Goal: Task Accomplishment & Management: Complete application form

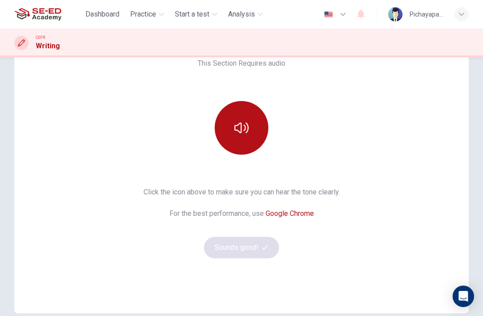
scroll to position [72, 0]
click at [248, 129] on icon "button" at bounding box center [241, 127] width 14 height 11
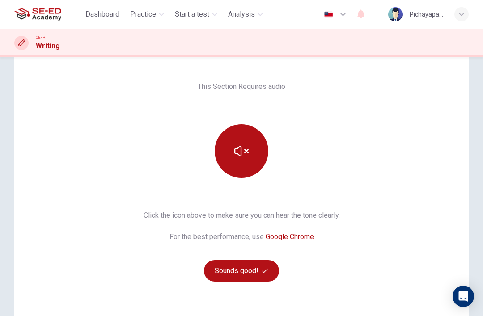
scroll to position [47, 0]
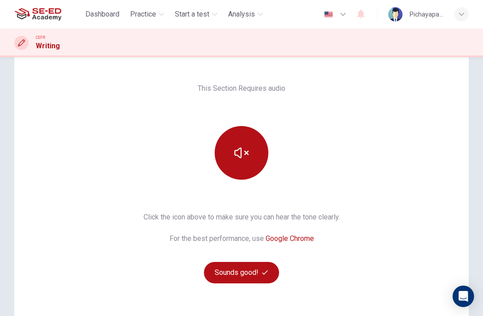
click at [249, 152] on button "button" at bounding box center [242, 153] width 54 height 54
click at [248, 159] on icon "button" at bounding box center [241, 153] width 14 height 14
click at [249, 273] on button "Sounds good!" at bounding box center [241, 272] width 75 height 21
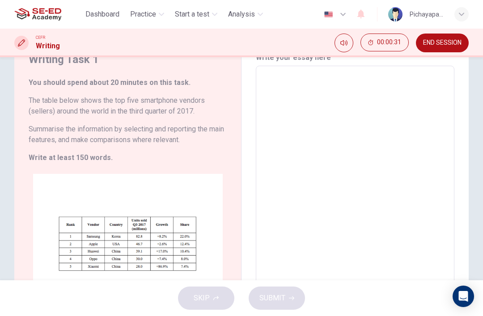
scroll to position [42, 0]
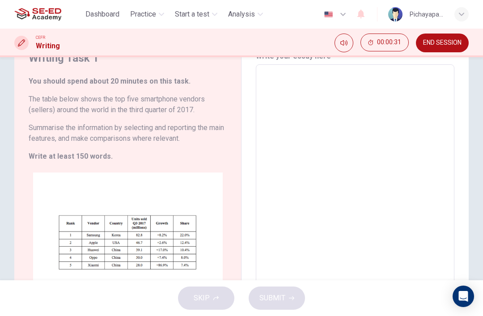
click at [281, 78] on textarea at bounding box center [355, 188] width 186 height 233
type textarea "I"
type textarea "x"
type textarea "In"
type textarea "x"
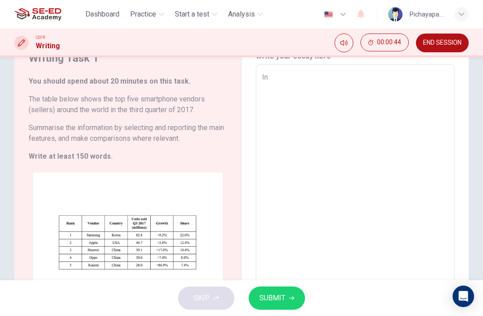
type textarea "In"
type textarea "x"
type textarea "In t"
type textarea "x"
type textarea "In th"
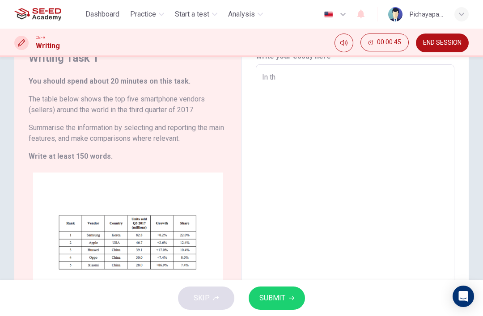
type textarea "x"
type textarea "In the"
type textarea "x"
type textarea "In the"
type textarea "x"
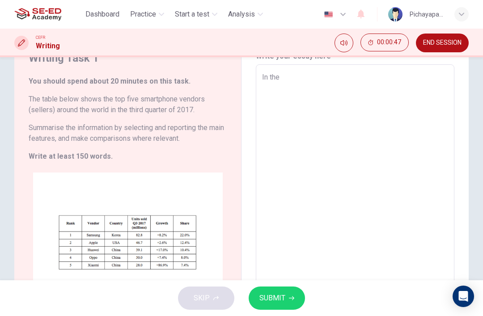
type textarea "In the m"
type textarea "x"
type textarea "In the mo"
type textarea "x"
type textarea "In the mod"
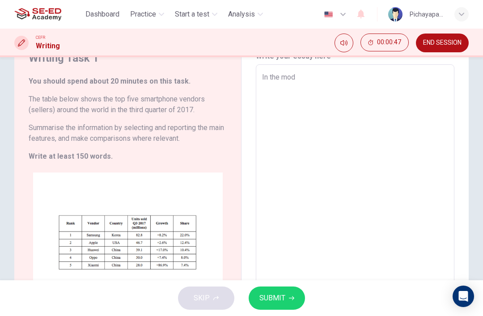
type textarea "x"
type textarea "In the mode"
type textarea "x"
type textarea "In the moder"
type textarea "x"
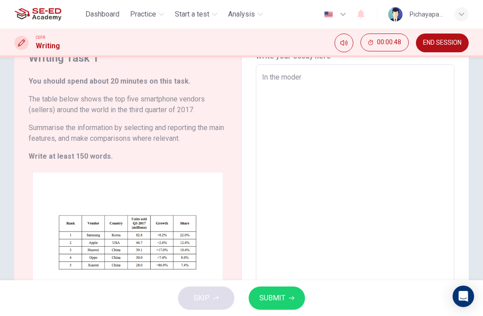
type textarea "In the modern"
type textarea "x"
type textarea "In the modern"
type textarea "x"
type textarea "In the modern w"
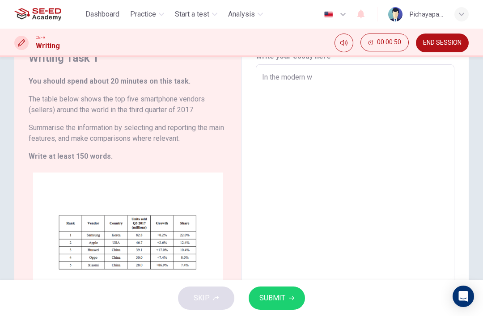
type textarea "x"
type textarea "In the modern wo"
type textarea "x"
type textarea "In the modern wor"
type textarea "x"
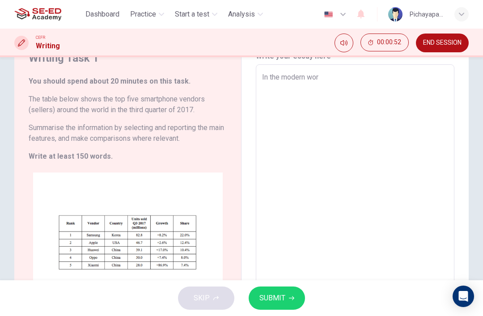
type textarea "In the modern worl"
type textarea "x"
type textarea "In the modern world"
type textarea "x"
type textarea "In the modern world'"
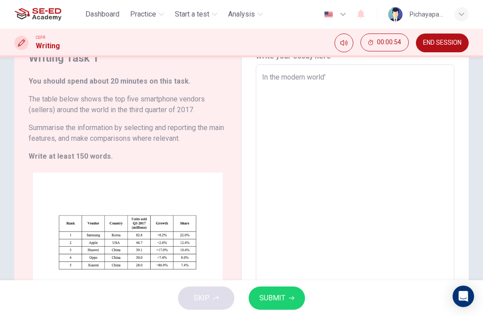
type textarea "x"
type textarea "In the modern world"
type textarea "x"
type textarea "In the modern world,"
type textarea "x"
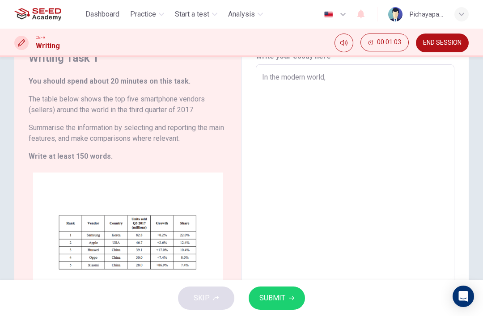
type textarea "In the modern world,"
type textarea "x"
type textarea "In the modern world, s"
type textarea "x"
type textarea "In the modern world,"
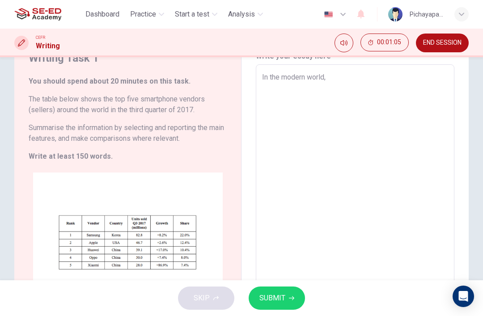
type textarea "x"
type textarea "In the modern world,"
type textarea "x"
type textarea "In the modern world,"
type textarea "x"
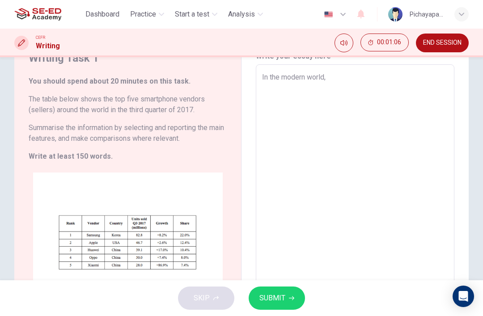
type textarea "In the modern world, s"
type textarea "x"
type textarea "In the modern world, sm"
type textarea "x"
type textarea "In the modern world, sma"
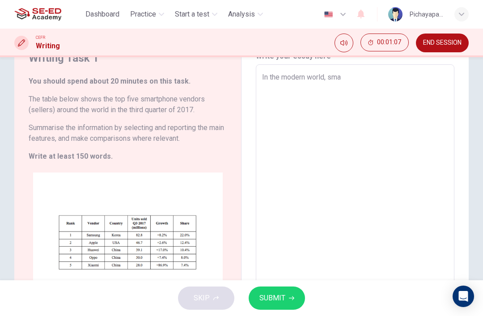
type textarea "x"
type textarea "In the modern world, smar"
type textarea "x"
type textarea "In the modern world, smart"
type textarea "x"
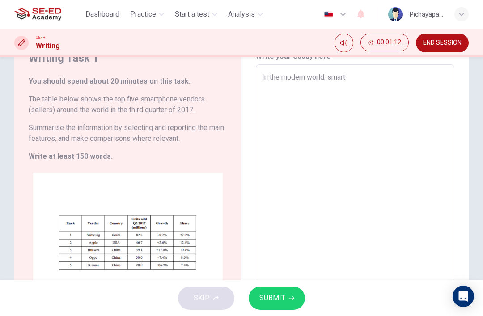
type textarea "In the modern world, smartp"
type textarea "x"
type textarea "In the modern world, smartph"
type textarea "x"
type textarea "In the modern world, smartpho"
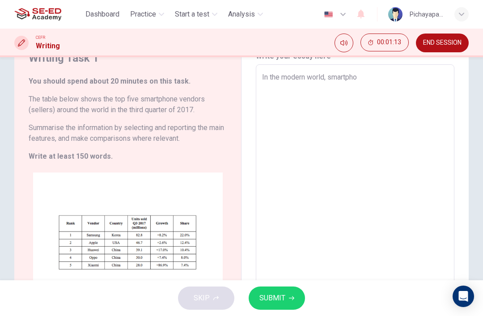
type textarea "x"
type textarea "In the modern world, smartphon"
type textarea "x"
type textarea "In the modern world, smartphone"
type textarea "x"
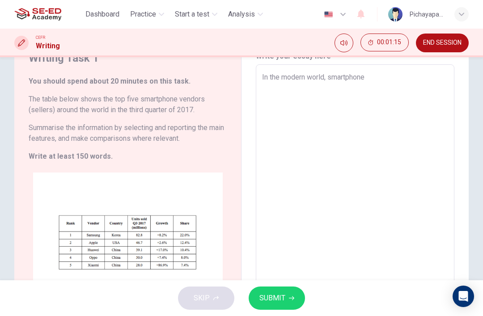
type textarea "In the modern world, smartphone"
type textarea "x"
type textarea "In the modern world, smartphone i"
type textarea "x"
type textarea "In the modern world, smartphone is"
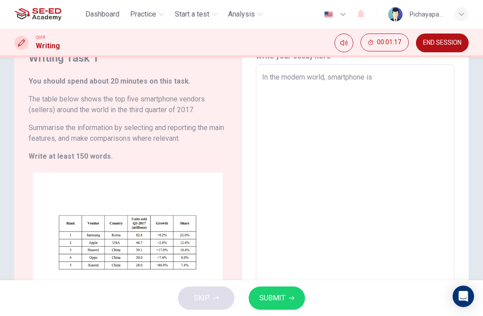
type textarea "x"
type textarea "In the modern world, smartphone is"
type textarea "x"
type textarea "In the modern world, smartphone is m"
type textarea "x"
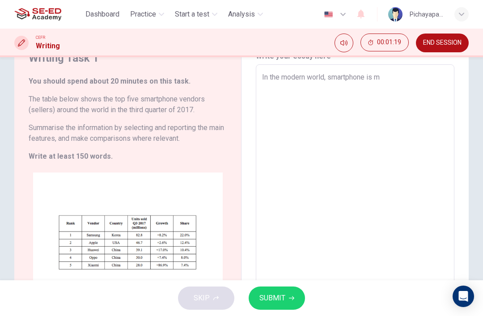
type textarea "In the modern world, smartphone is mo"
type textarea "x"
type textarea "In the modern world, smartphone is mor"
type textarea "x"
type textarea "In the modern world, smartphone is more"
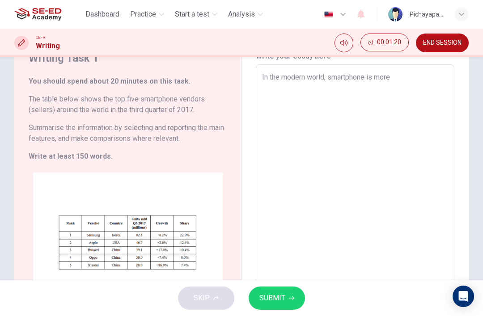
type textarea "x"
type textarea "In the modern world, smartphone is more"
type textarea "x"
type textarea "In the modern world, smartphone is more i"
type textarea "x"
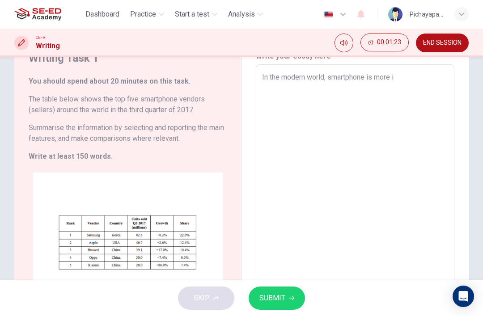
type textarea "In the modern world, smartphone is more im"
type textarea "x"
type textarea "In the modern world, smartphone is more imp"
type textarea "x"
type textarea "In the modern world, smartphone is more impo"
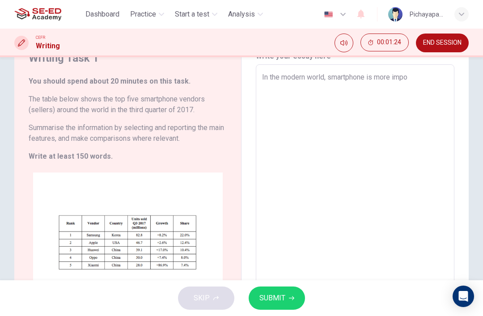
type textarea "x"
type textarea "In the modern world, smartphone is more imp"
type textarea "x"
type textarea "In the modern world, smartphone is more im"
type textarea "x"
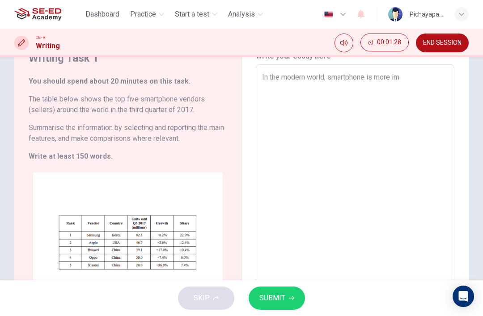
type textarea "In the modern world, smartphone is more i"
type textarea "x"
type textarea "In the modern world, smartphone is more"
type textarea "x"
type textarea "In the modern world, smartphone is more"
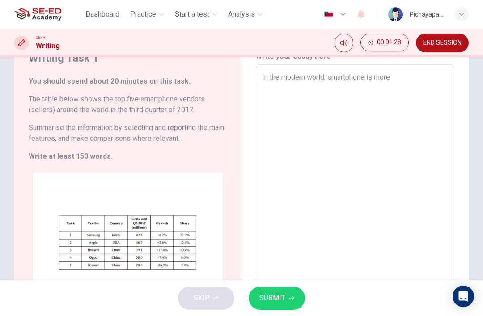
type textarea "x"
type textarea "In the modern world, smartphone is mor"
type textarea "x"
type textarea "In the modern world, smartphone is mo"
type textarea "x"
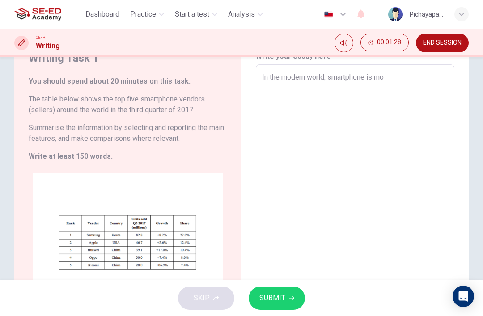
type textarea "In the modern world, smartphone is m"
type textarea "x"
type textarea "In the modern world, smartphone is"
type textarea "x"
type textarea "In the modern world, smartphone is"
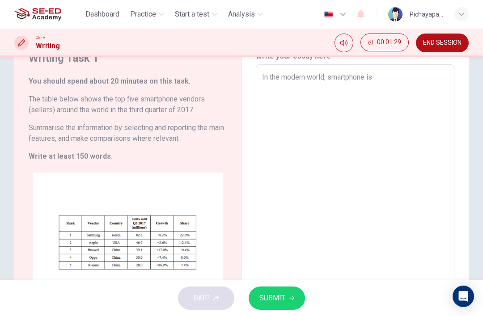
type textarea "x"
type textarea "In the modern world, smartphone is"
type textarea "x"
type textarea "In the modern world, smartphone is t"
type textarea "x"
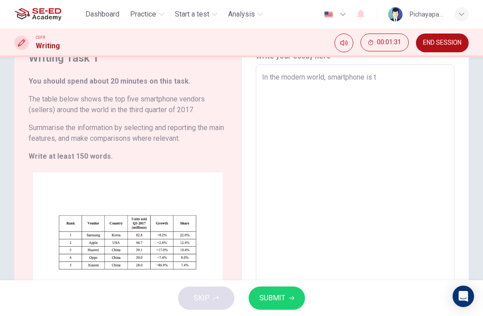
type textarea "In the modern world, smartphone is th"
type textarea "x"
type textarea "In the modern world, smartphone is the"
type textarea "x"
type textarea "In the modern world, smartphone is the"
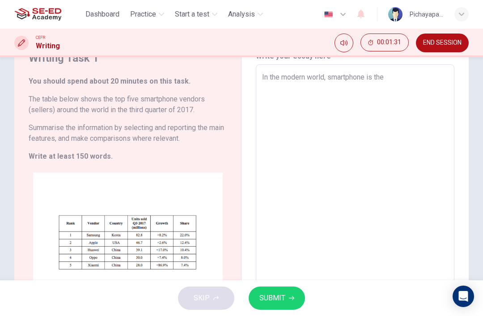
type textarea "x"
type textarea "In the modern world, smartphone is the m"
type textarea "x"
type textarea "In the modern world, smartphone is the mo"
type textarea "x"
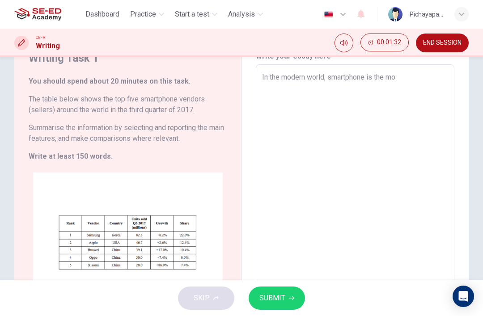
type textarea "In the modern world, smartphone is the [DEMOGRAPHIC_DATA]"
type textarea "x"
type textarea "In the modern world, smartphone is the most"
type textarea "x"
type textarea "In the modern world, smartphone is the most"
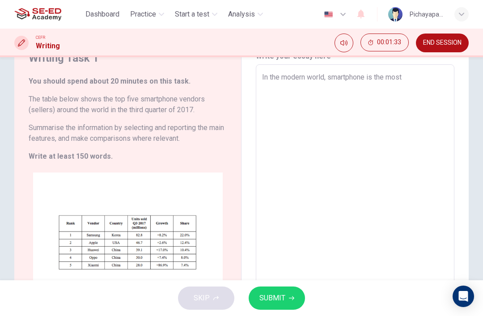
type textarea "x"
type textarea "In the modern world, smartphone is the most i"
type textarea "x"
type textarea "In the modern world, smartphone is the most im"
type textarea "x"
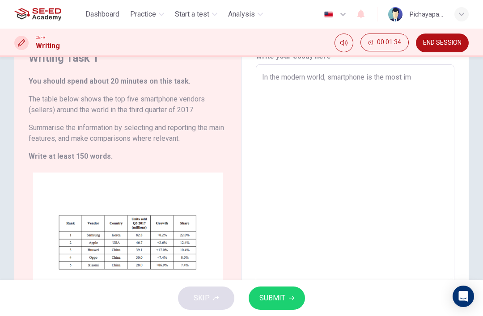
type textarea "In the modern world, smartphone is the most imp"
type textarea "x"
type textarea "In the modern world, smartphone is the most impo"
type textarea "x"
type textarea "In the modern world, smartphone is the most impor"
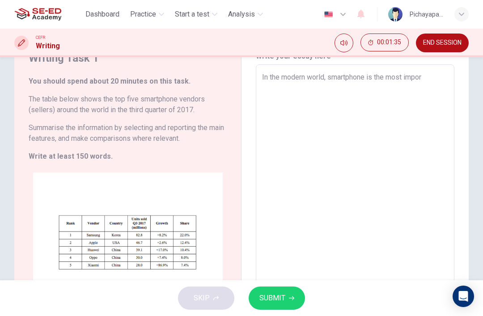
type textarea "x"
type textarea "In the modern world, smartphone is the most import"
type textarea "x"
type textarea "In the modern world, smartphone is the most importa"
type textarea "x"
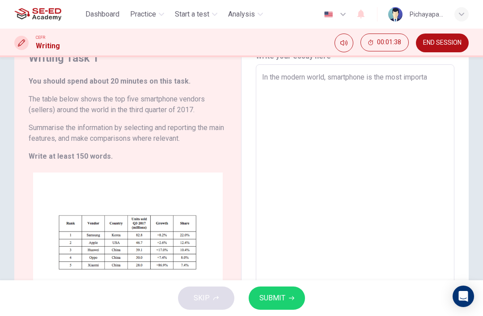
type textarea "In the modern world, smartphone is the most importan"
type textarea "x"
type textarea "In the modern world, smartphone is the most important"
type textarea "x"
type textarea "In the modern world, smartphone is the most important"
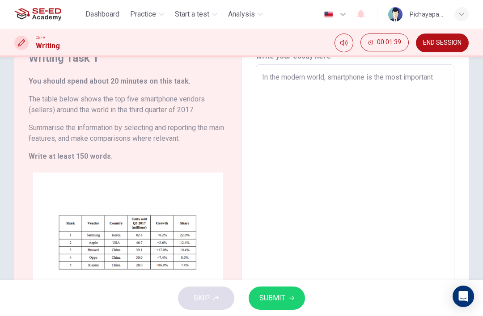
type textarea "x"
type textarea "In the modern world, smartphone is the most important"
type textarea "x"
type textarea "In the modern world, smartphone is the most important."
type textarea "x"
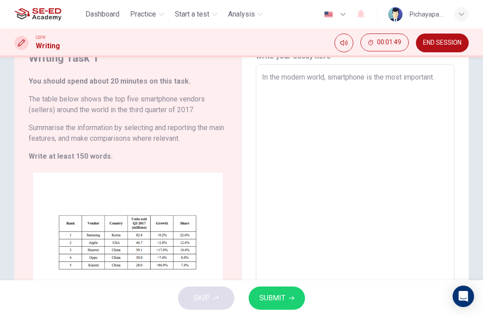
type textarea "In the modern world, smartphone is the most important.E"
type textarea "x"
type textarea "In the modern world, smartphone is the most important.Ev"
type textarea "x"
type textarea "In the modern world, smartphone is the most important.Eve"
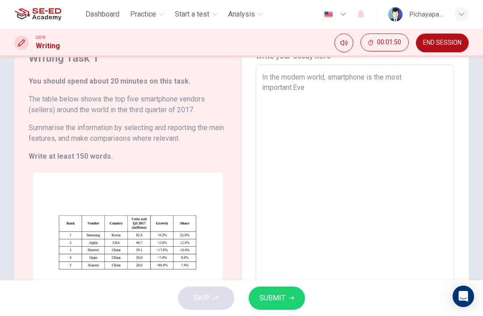
type textarea "x"
type textarea "In the modern world, smartphone is the most important.Ever"
type textarea "x"
type textarea "In the modern world, smartphone is the most important.Every"
type textarea "x"
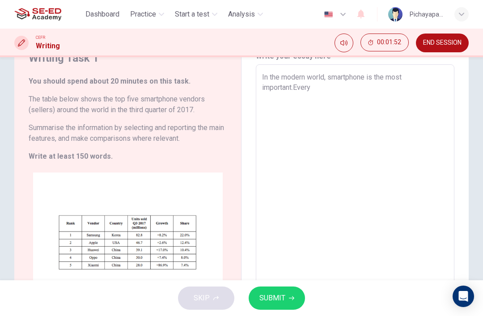
type textarea "In the modern world, smartphone is the most important.Everyo"
type textarea "x"
type textarea "In the modern world, smartphone is the most important.Everyon"
type textarea "x"
type textarea "In the modern world, smartphone is the most important.Everyone"
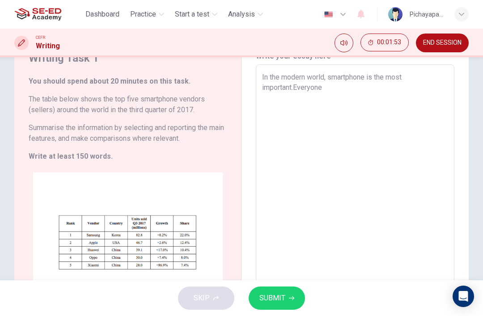
type textarea "x"
type textarea "In the modern world, smartphone is the most important.Everyone"
type textarea "x"
type textarea "In the modern world, smartphone is the most important.Everyone n"
type textarea "x"
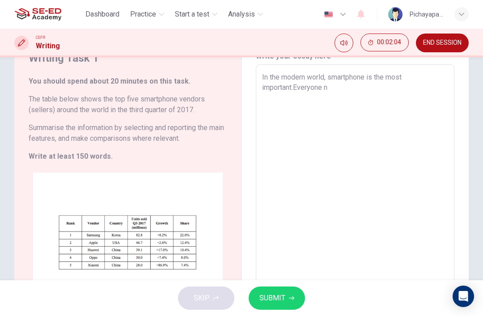
type textarea "In the modern world, smartphone is the most important.Everyone ne"
type textarea "x"
type textarea "In the modern world, smartphone is the most important.Everyone nee"
type textarea "x"
type textarea "In the modern world, smartphone is the most important.Everyone need"
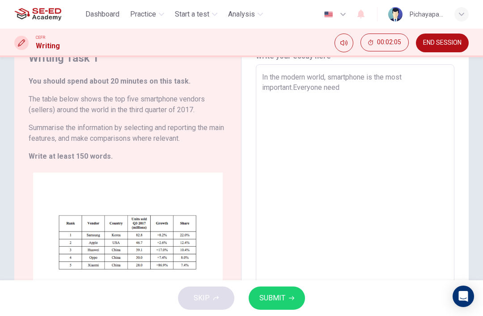
type textarea "x"
type textarea "In the modern world, smartphone is the most important.Everyone need"
type textarea "x"
type textarea "In the modern world, smartphone is the most important.Everyone need t"
type textarea "x"
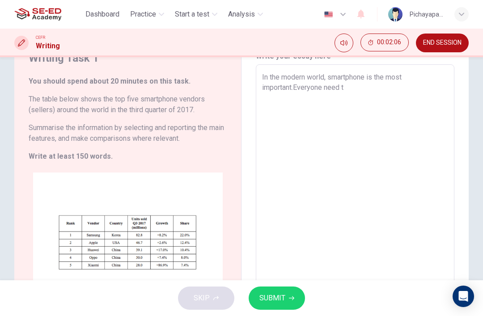
type textarea "In the modern world, smartphone is the most important.Everyone need to"
type textarea "x"
type textarea "In the modern world, smartphone is the most important.Everyone need to"
type textarea "x"
type textarea "In the modern world, smartphone is the most important.Everyone need to u"
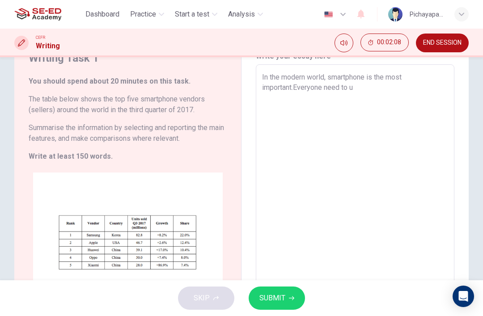
type textarea "x"
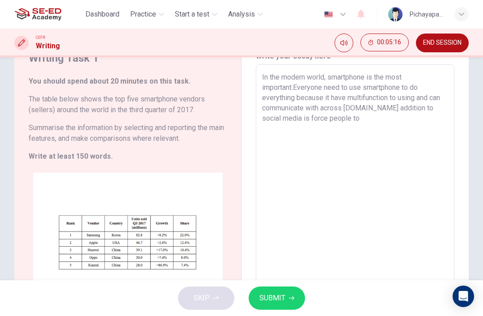
click at [303, 121] on textarea "In the modern world, smartphone is the most important.Everyone need to use smar…" at bounding box center [355, 188] width 186 height 233
click at [354, 124] on textarea "In the modern world, smartphone is the most important.Everyone need to use smar…" at bounding box center [355, 188] width 186 height 233
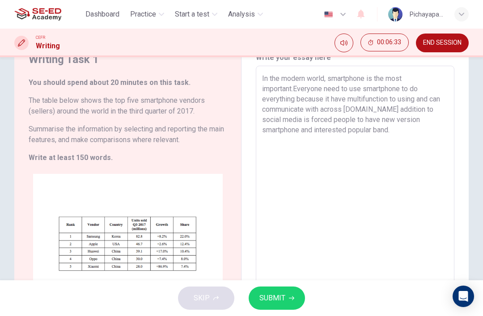
scroll to position [34, 0]
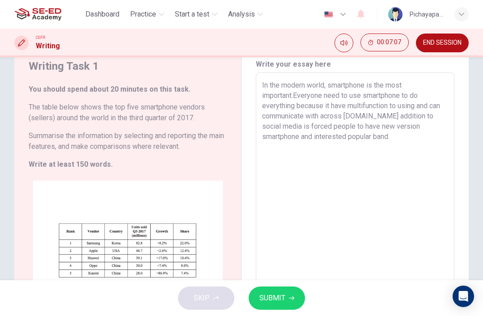
click at [370, 138] on textarea "In the modern world, smartphone is the most important.Everyone need to use smar…" at bounding box center [355, 196] width 186 height 233
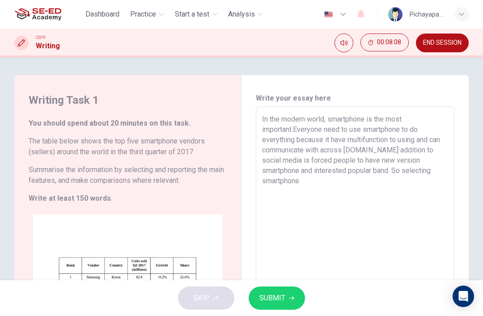
scroll to position [0, 0]
click at [435, 173] on textarea "In the modern world, smartphone is the most important.Everyone need to use smar…" at bounding box center [355, 230] width 186 height 233
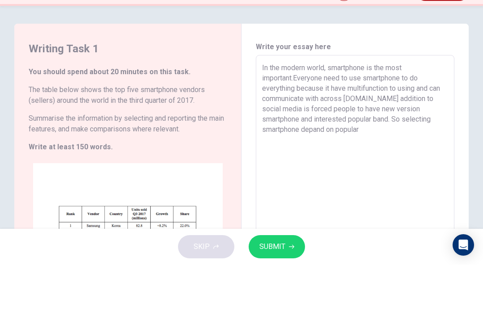
click at [262, 120] on textarea "In the modern world, smartphone is the most important.Everyone need to use smar…" at bounding box center [355, 230] width 186 height 233
click at [417, 122] on textarea "In the modern world, smartphone is the most important.Everyone need to use smar…" at bounding box center [355, 230] width 186 height 233
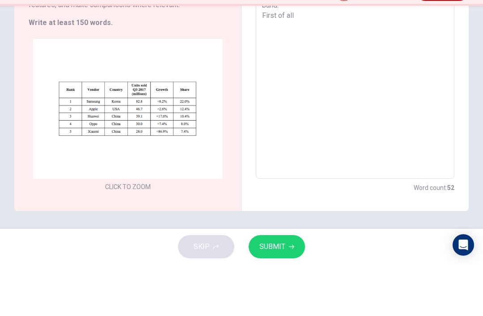
scroll to position [124, 0]
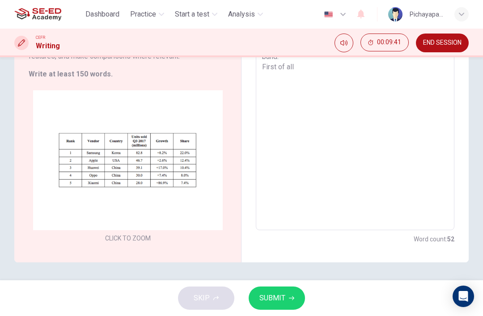
click at [393, 108] on textarea "In the modern world, smartphone is the most important.Everyone need to use smar…" at bounding box center [355, 106] width 186 height 233
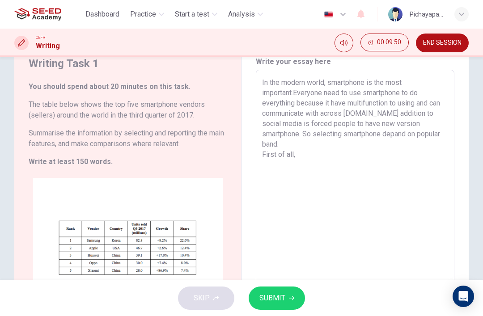
scroll to position [35, 0]
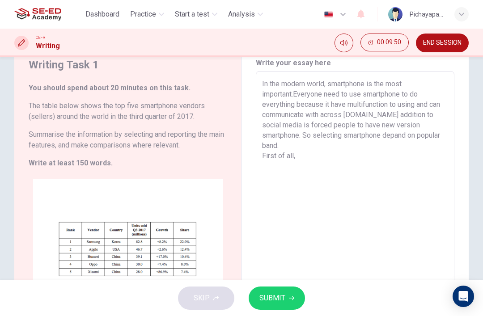
click at [326, 149] on textarea "In the modern world, smartphone is the most important.Everyone need to use smar…" at bounding box center [355, 195] width 186 height 233
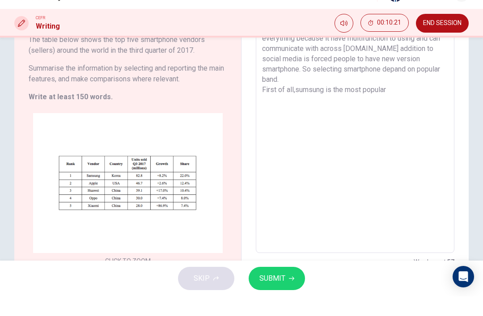
scroll to position [84, 0]
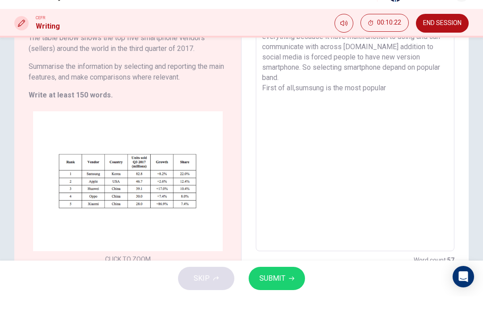
click at [401, 79] on textarea "In the modern world, smartphone is the most important.Everyone need to use smar…" at bounding box center [355, 146] width 186 height 233
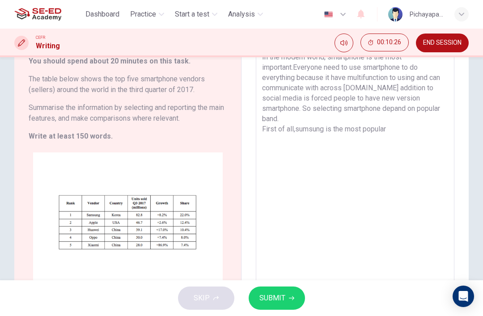
scroll to position [57, 0]
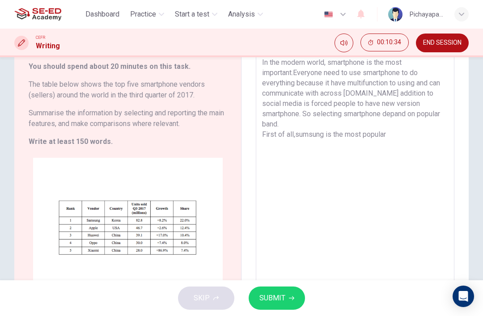
click at [407, 124] on textarea "In the modern world, smartphone is the most important.Everyone need to use smar…" at bounding box center [355, 173] width 186 height 233
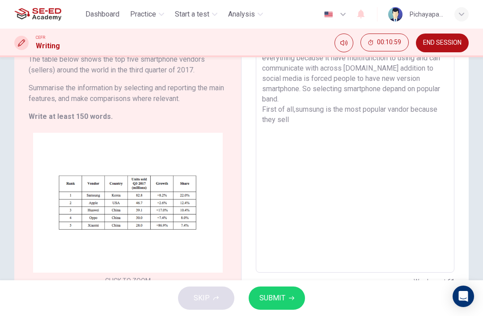
scroll to position [84, 0]
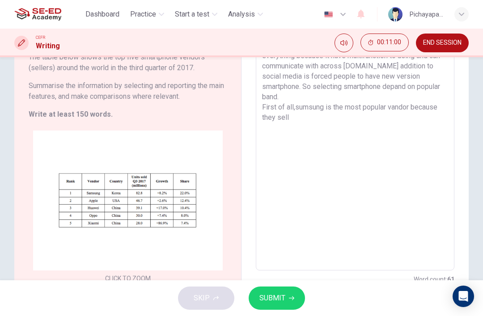
click at [312, 111] on textarea "In the modern world, smartphone is the most important.Everyone need to use smar…" at bounding box center [355, 146] width 186 height 233
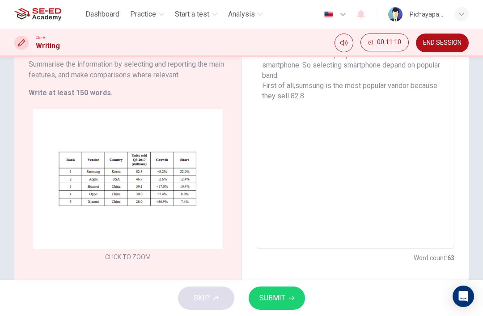
scroll to position [105, 0]
click at [351, 89] on textarea "In the modern world, smartphone is the most important.Everyone need to use smar…" at bounding box center [355, 125] width 186 height 233
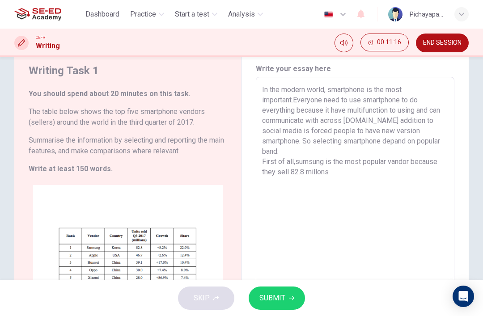
scroll to position [33, 0]
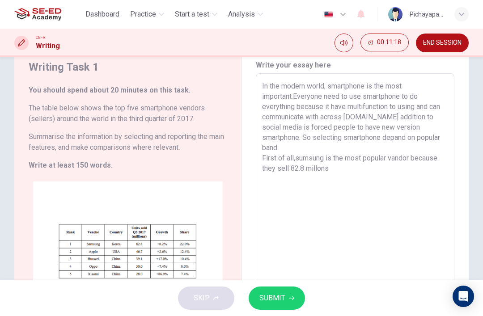
click at [468, 299] on icon "Open Intercom Messenger" at bounding box center [463, 296] width 9 height 11
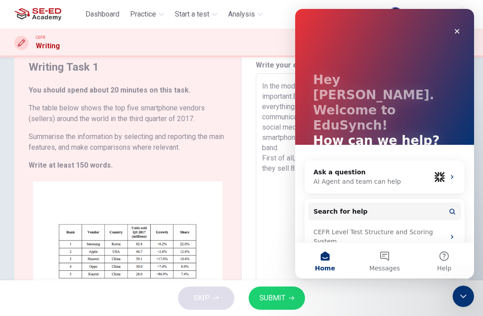
scroll to position [0, 0]
click at [267, 204] on textarea "In the modern world, smartphone is the most important.Everyone need to use smar…" at bounding box center [355, 197] width 186 height 233
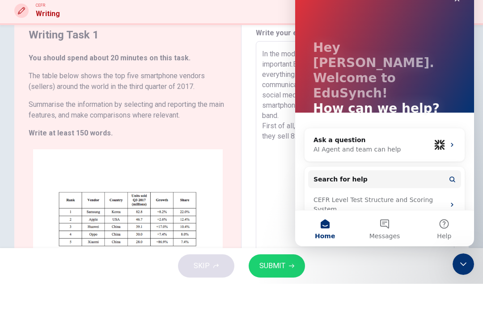
click at [274, 81] on textarea "In the modern world, smartphone is the most important.Everyone need to use smar…" at bounding box center [355, 197] width 186 height 233
click at [270, 93] on textarea "In the modern world, smartphone is the most important.Everyone need to use smar…" at bounding box center [355, 197] width 186 height 233
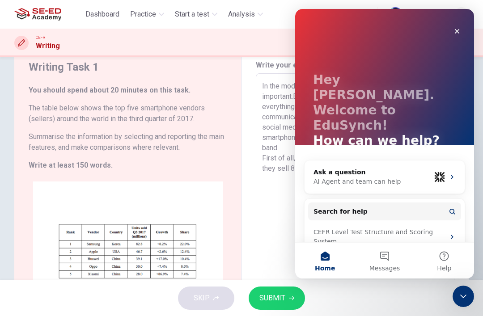
click at [455, 33] on icon "Close" at bounding box center [457, 31] width 5 height 5
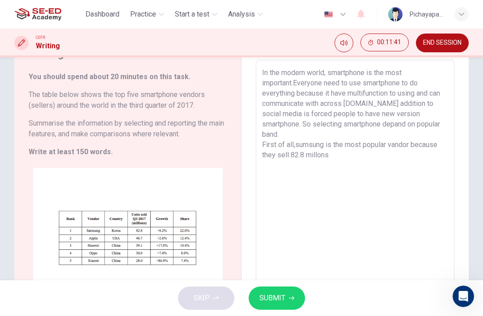
scroll to position [47, 0]
click at [282, 297] on span "SUBMIT" at bounding box center [272, 298] width 26 height 13
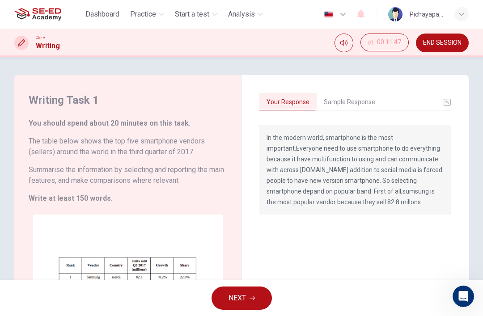
scroll to position [0, 0]
click at [350, 107] on button "Sample Response" at bounding box center [350, 102] width 66 height 19
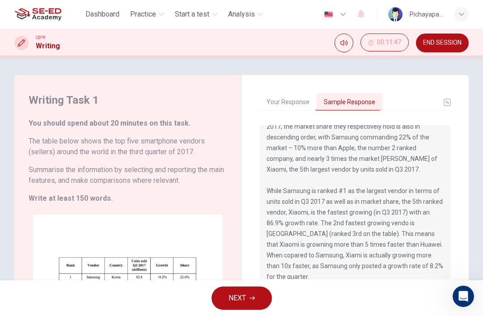
scroll to position [75, 0]
click at [245, 297] on span "NEXT" at bounding box center [236, 298] width 17 height 13
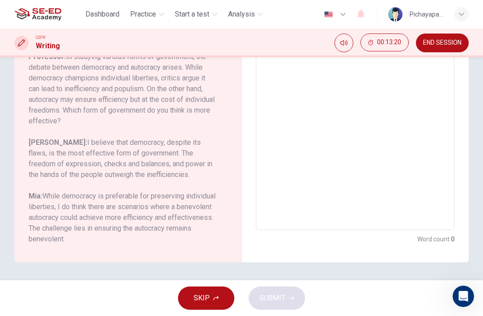
scroll to position [174, 0]
click at [209, 301] on span "SKIP" at bounding box center [202, 298] width 16 height 13
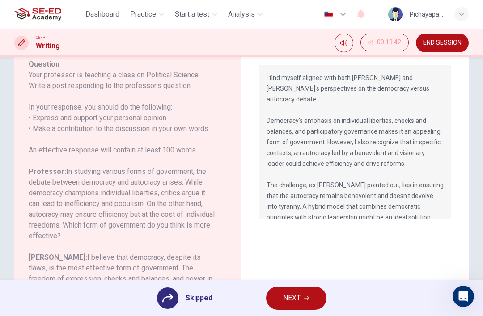
scroll to position [62, 0]
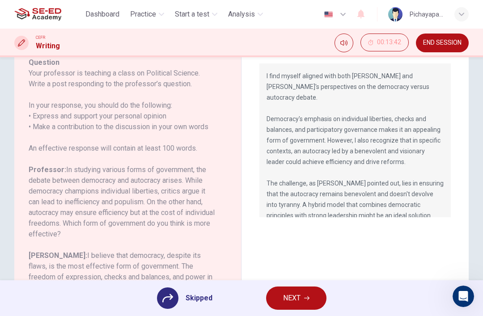
click at [300, 305] on button "NEXT" at bounding box center [296, 298] width 60 height 23
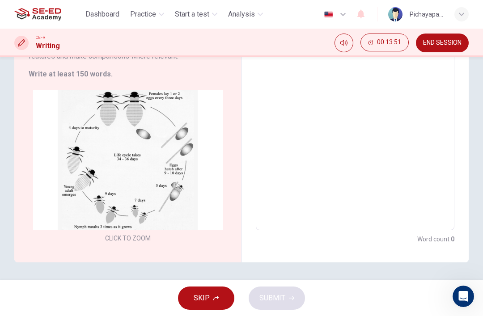
scroll to position [142, 0]
click at [481, 183] on div "Writing Task 1 You should spend about 20 minutes on this task. The diagram belo…" at bounding box center [241, 97] width 483 height 329
